Goal: Information Seeking & Learning: Check status

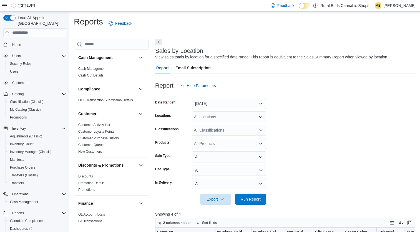
scroll to position [176, 0]
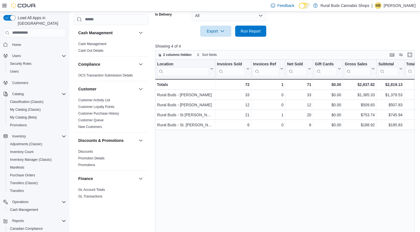
scroll to position [176, 0]
